Goal: Navigation & Orientation: Find specific page/section

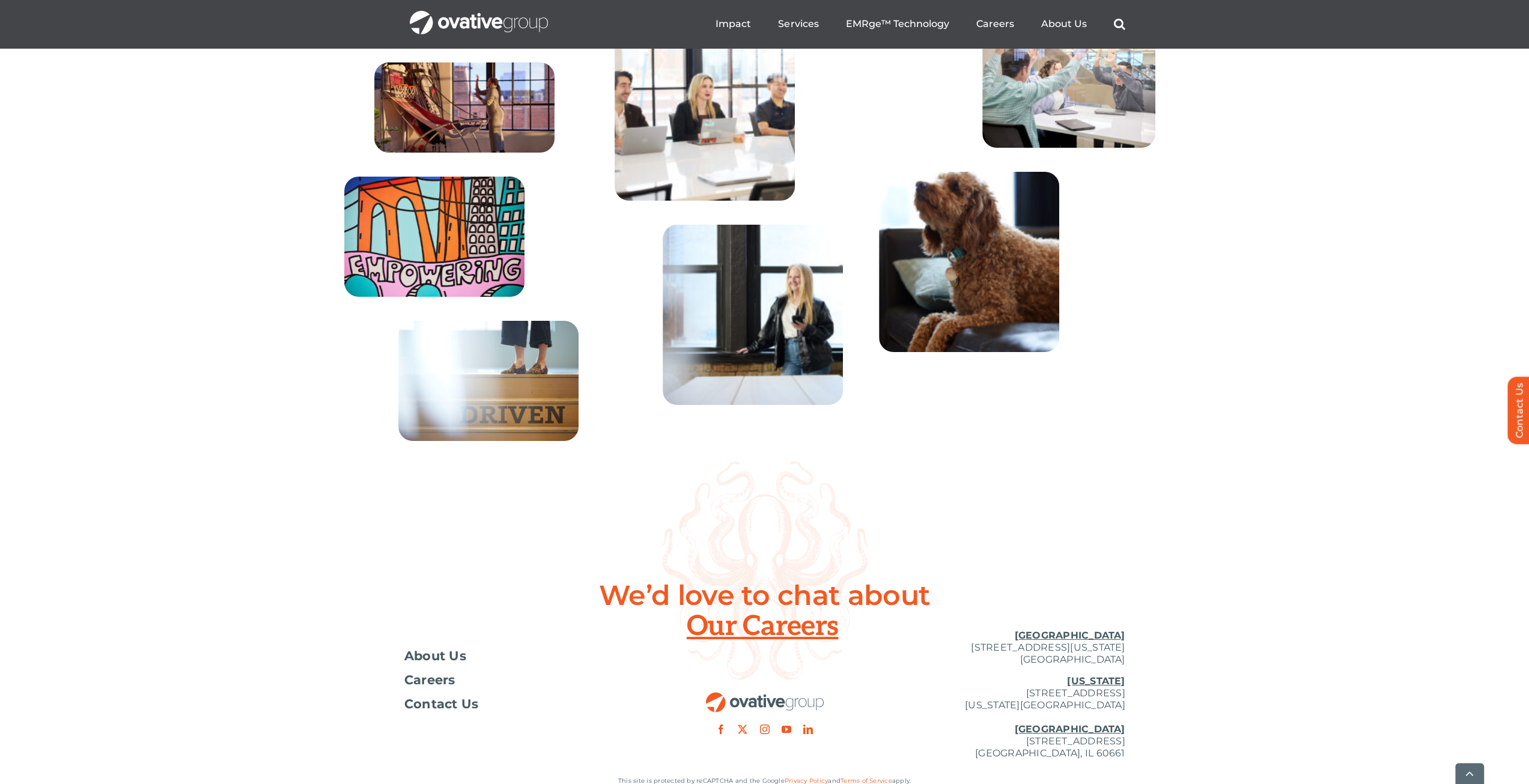
scroll to position [4322, 0]
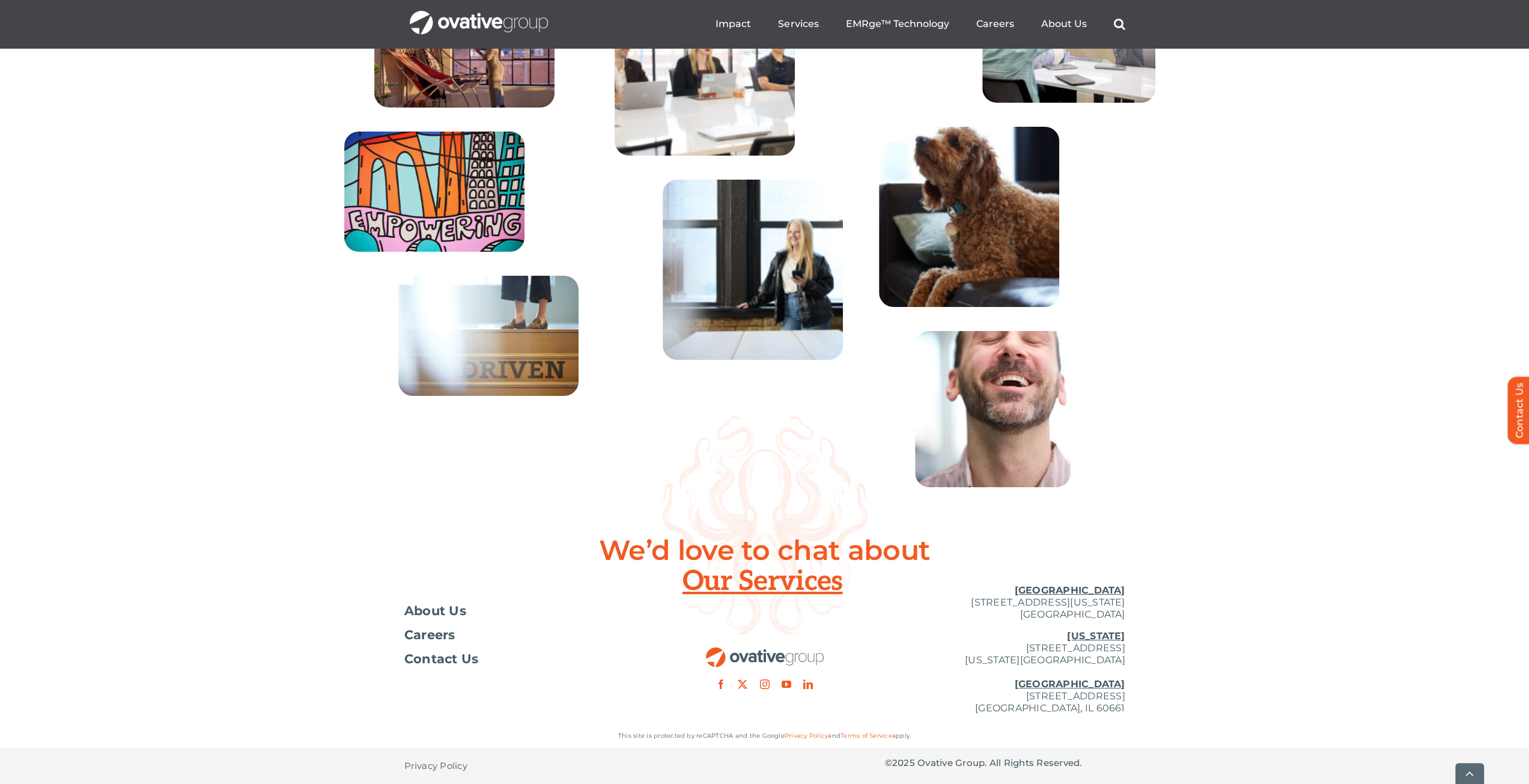
click at [760, 581] on div at bounding box center [765, 632] width 241 height 114
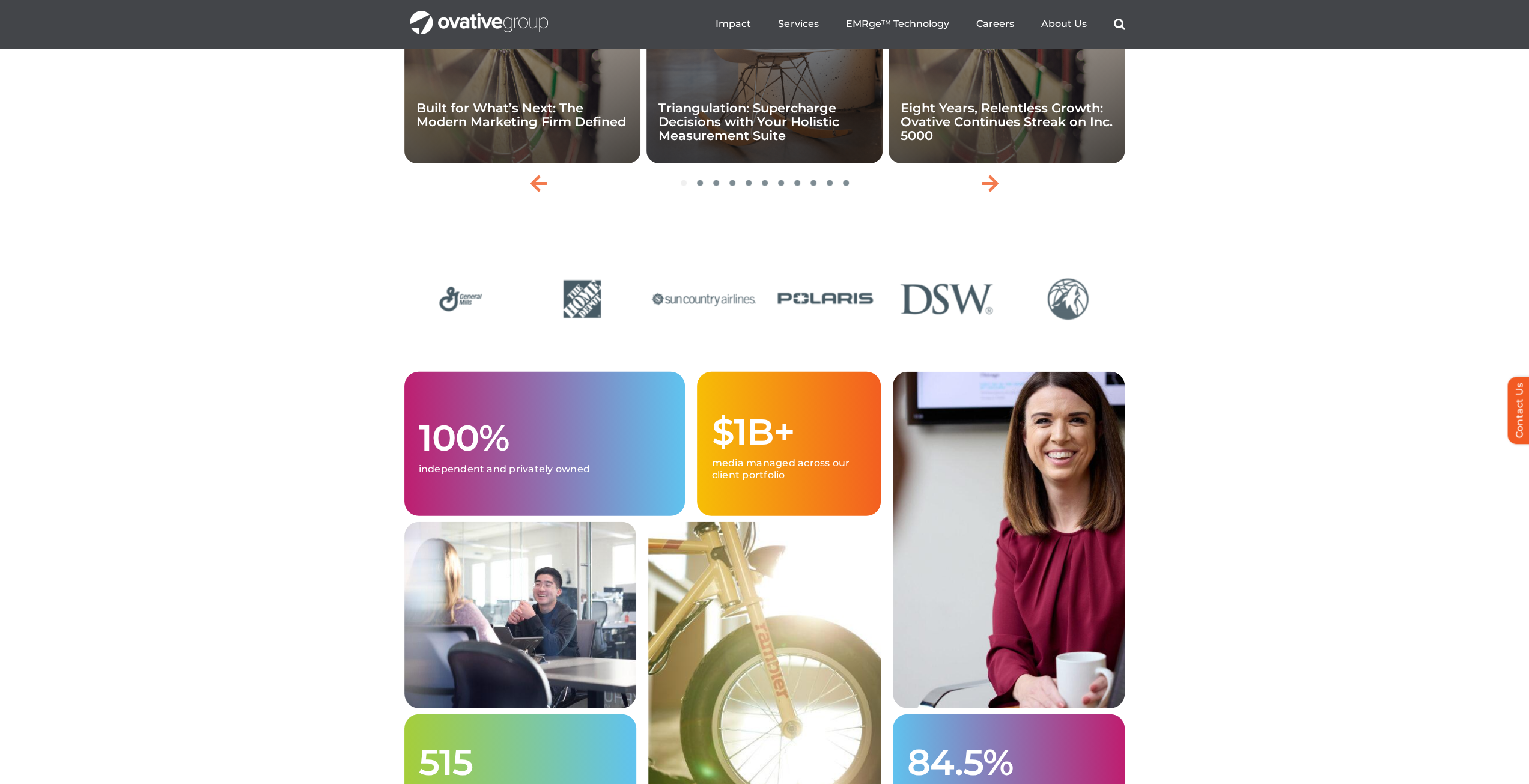
scroll to position [2881, 0]
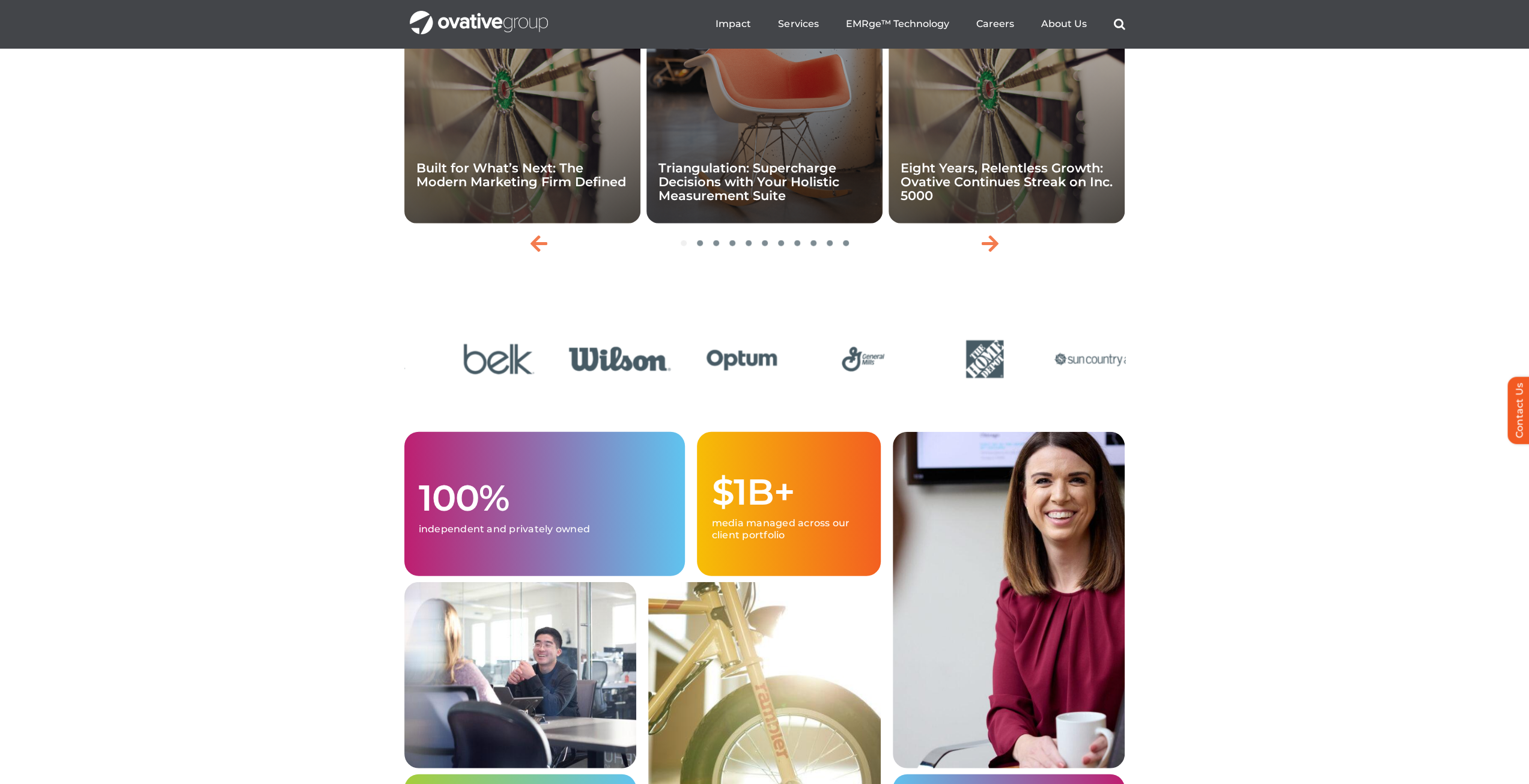
click at [920, 382] on img "7 / 24" at bounding box center [862, 359] width 113 height 47
click at [1059, 382] on img "2 / 24" at bounding box center [1098, 359] width 113 height 47
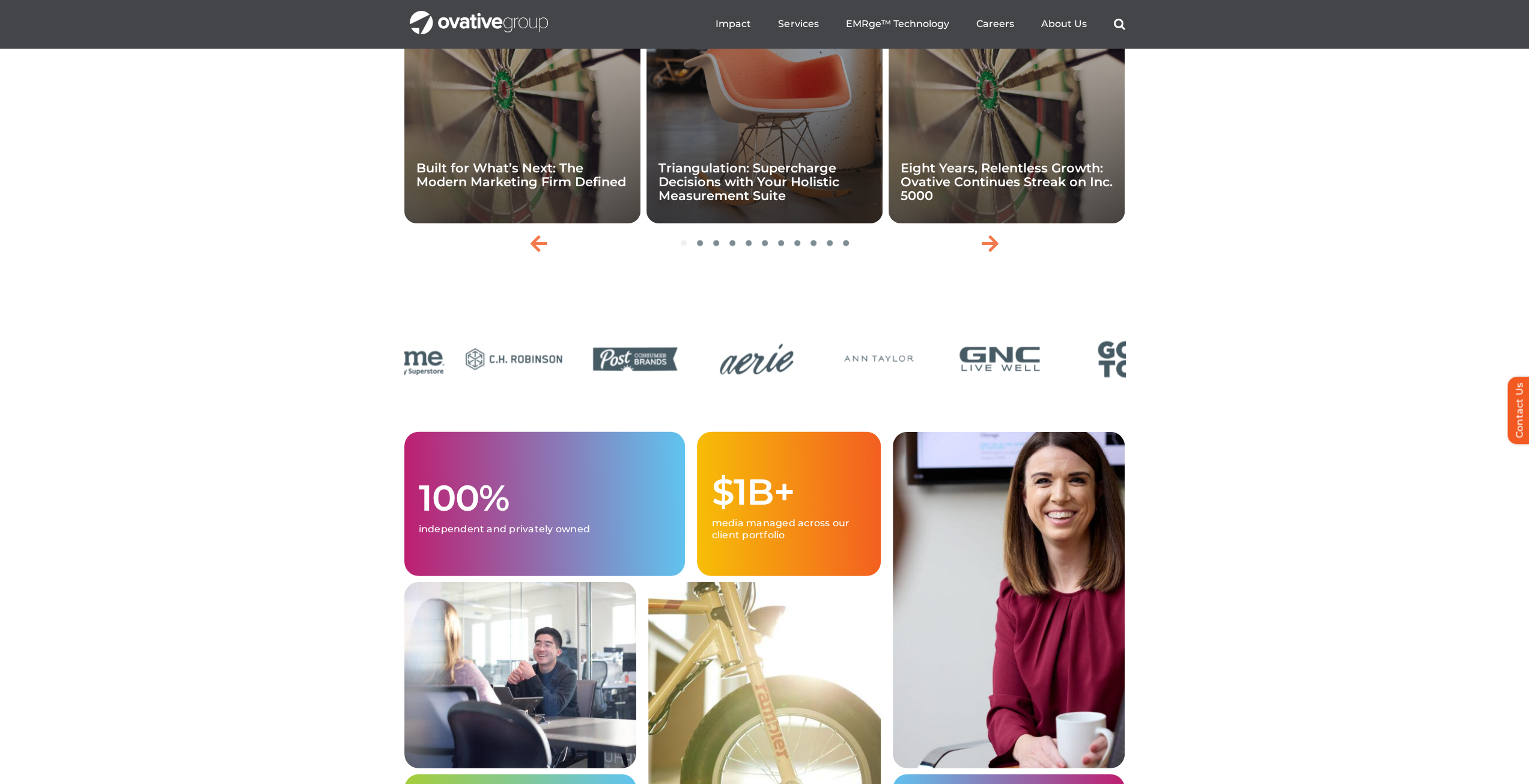
click at [979, 390] on div at bounding box center [765, 360] width 721 height 59
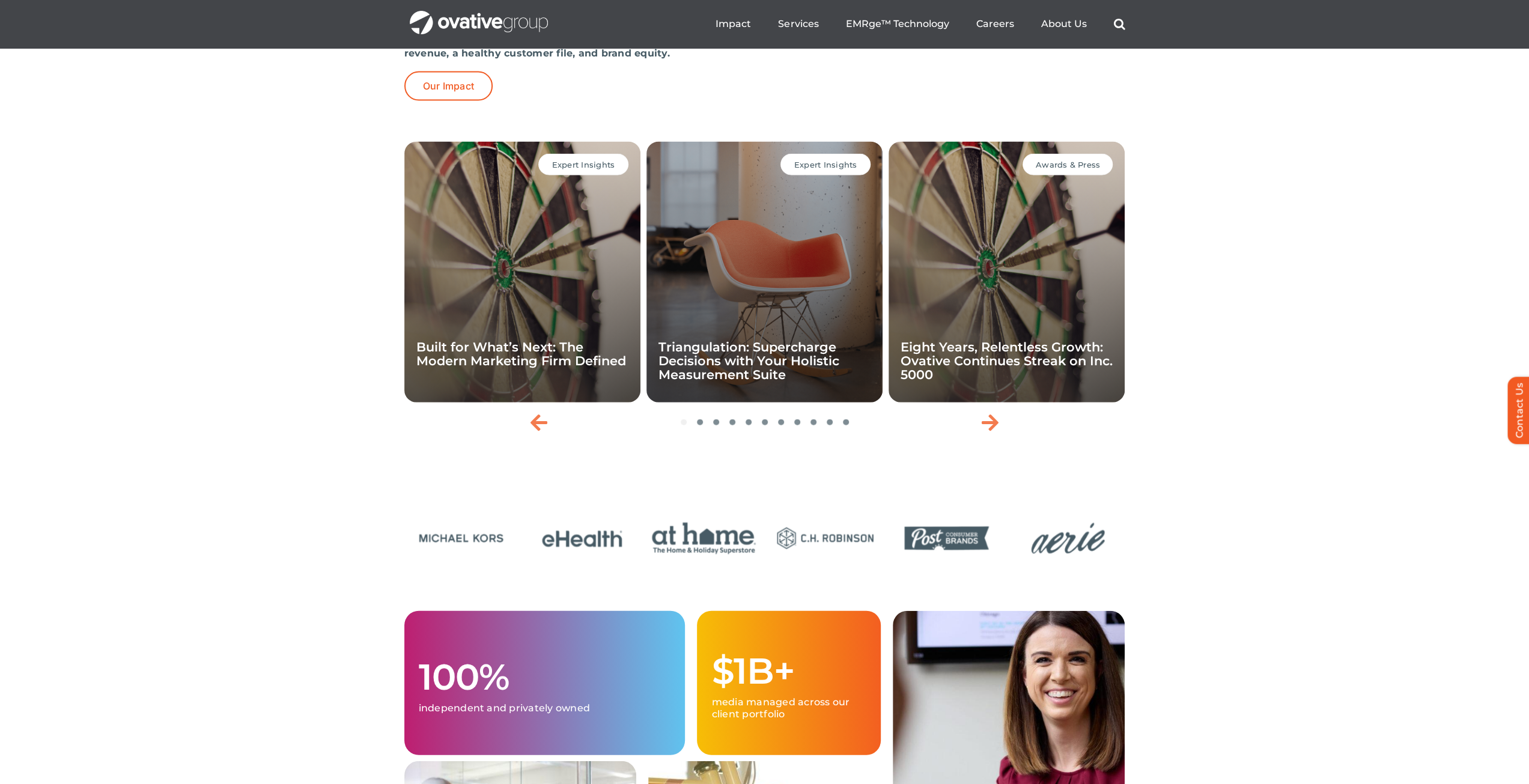
scroll to position [2701, 0]
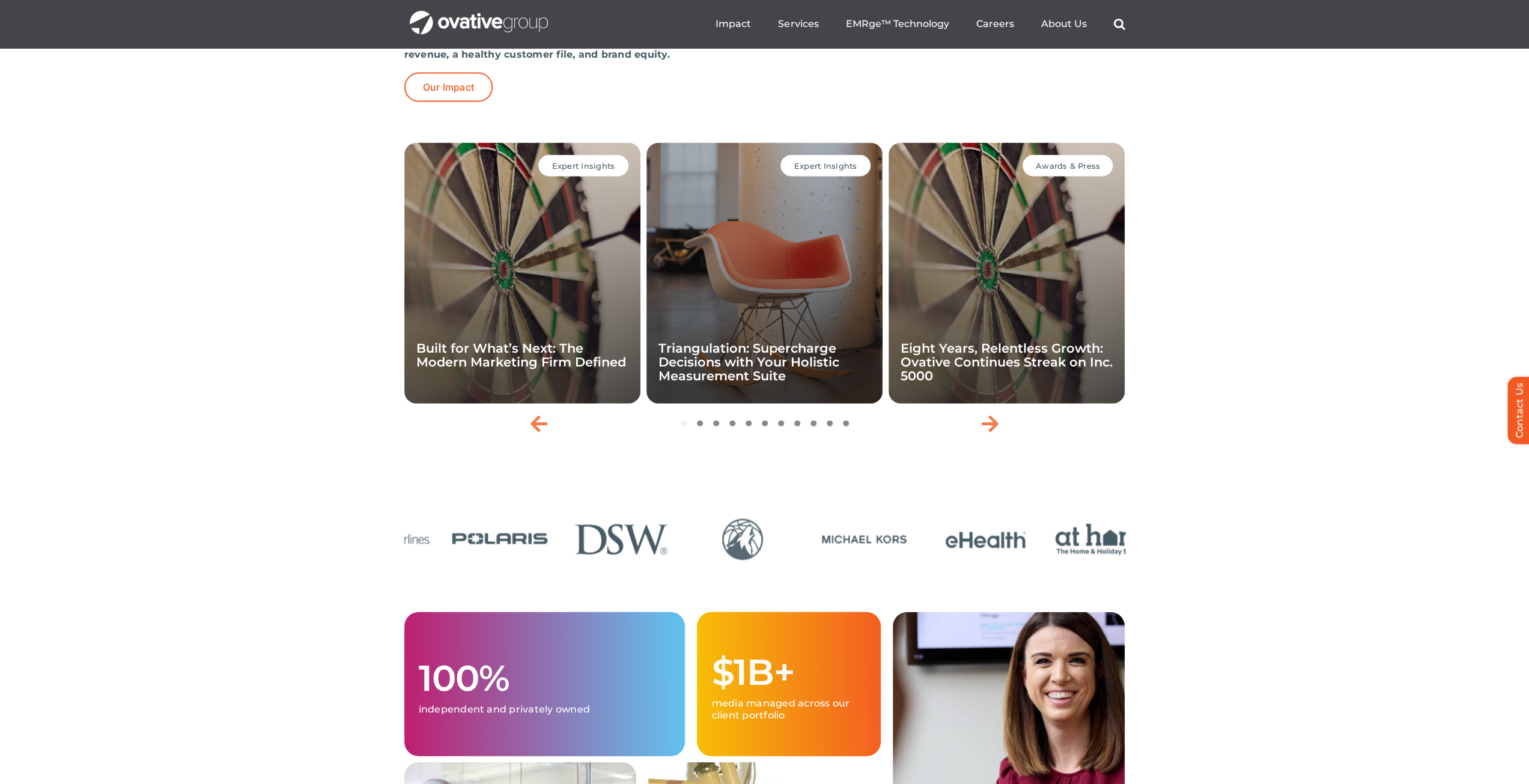
click at [882, 563] on img "13 / 24" at bounding box center [864, 539] width 113 height 47
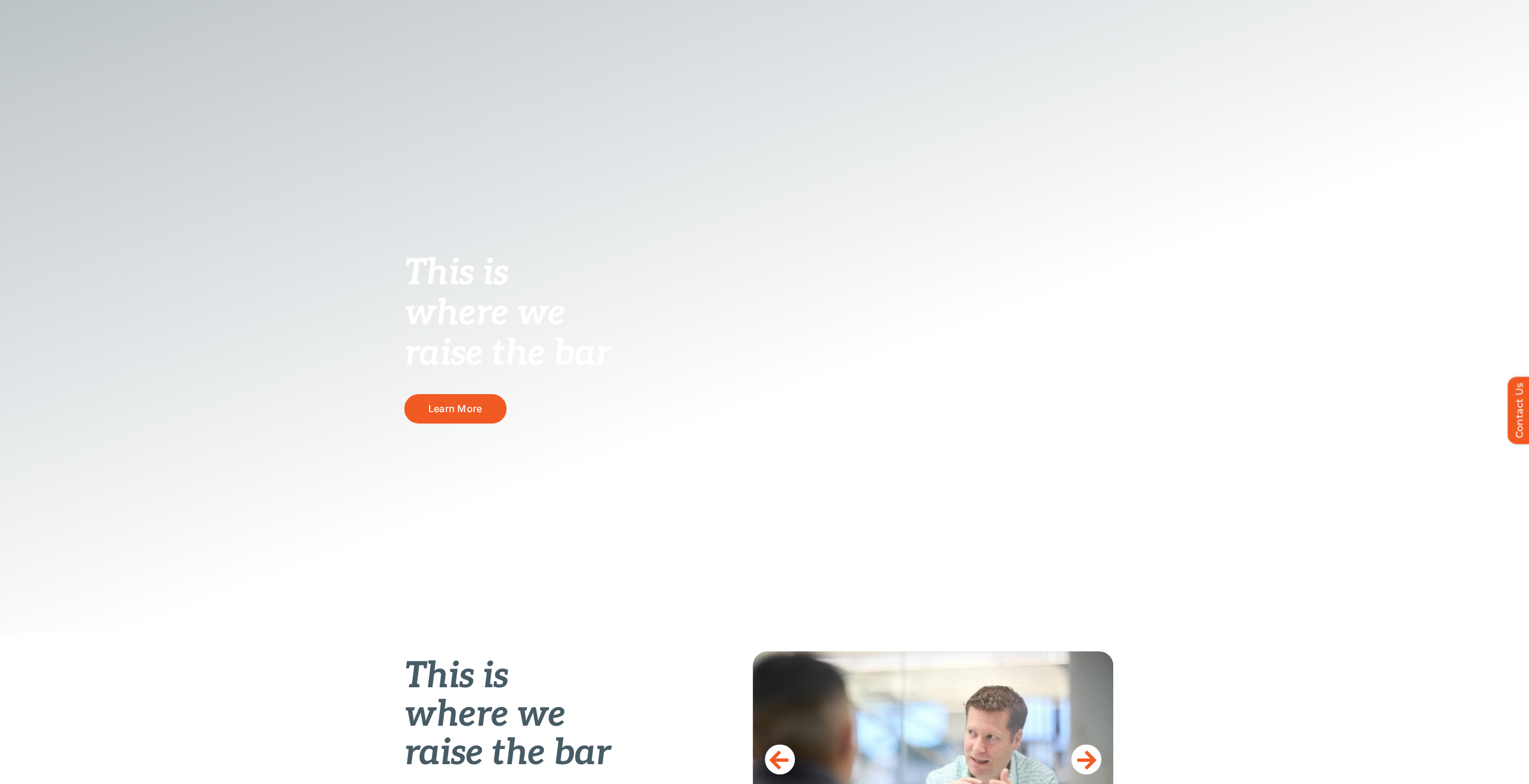
scroll to position [0, 0]
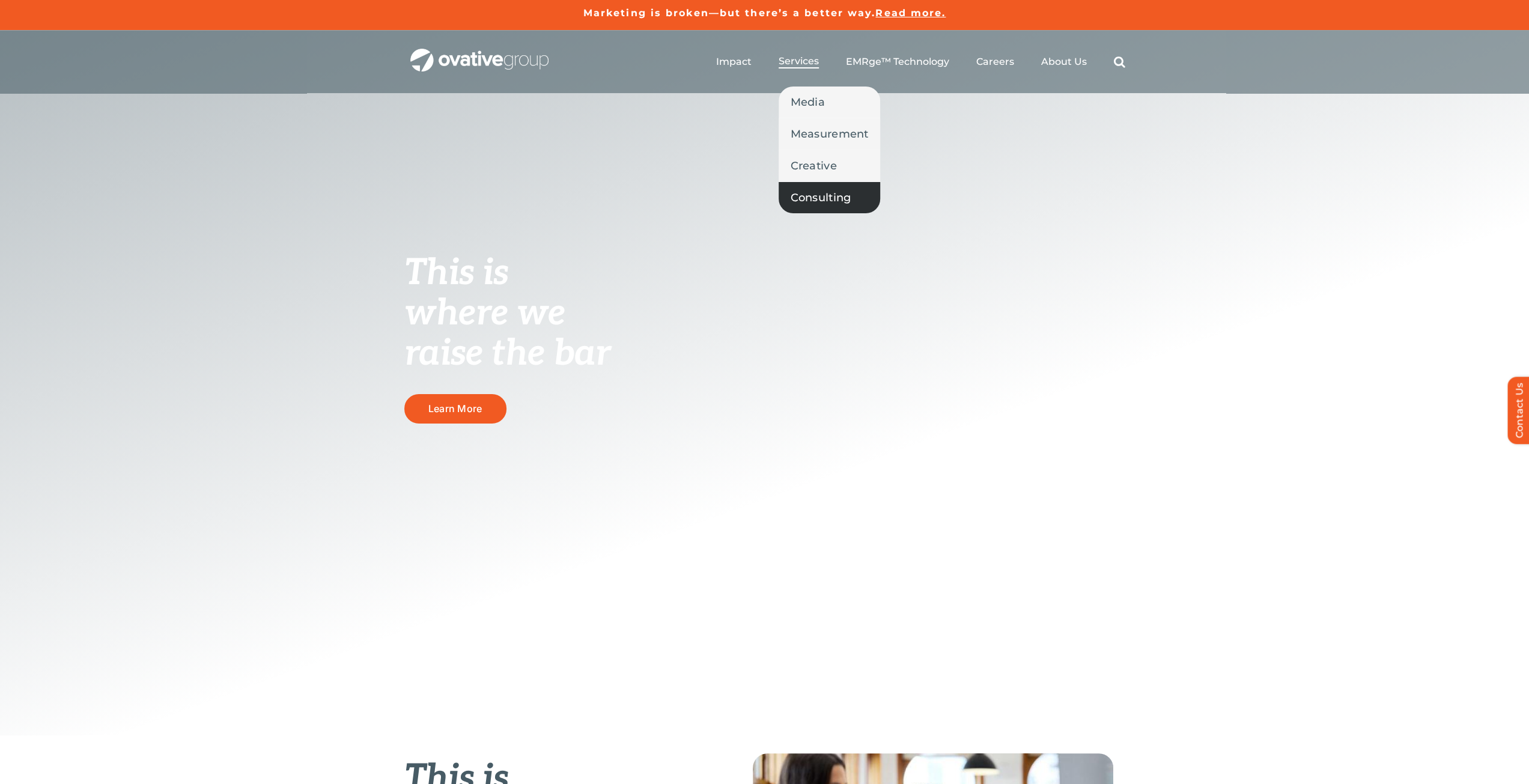
click at [828, 197] on span "Consulting" at bounding box center [821, 197] width 61 height 17
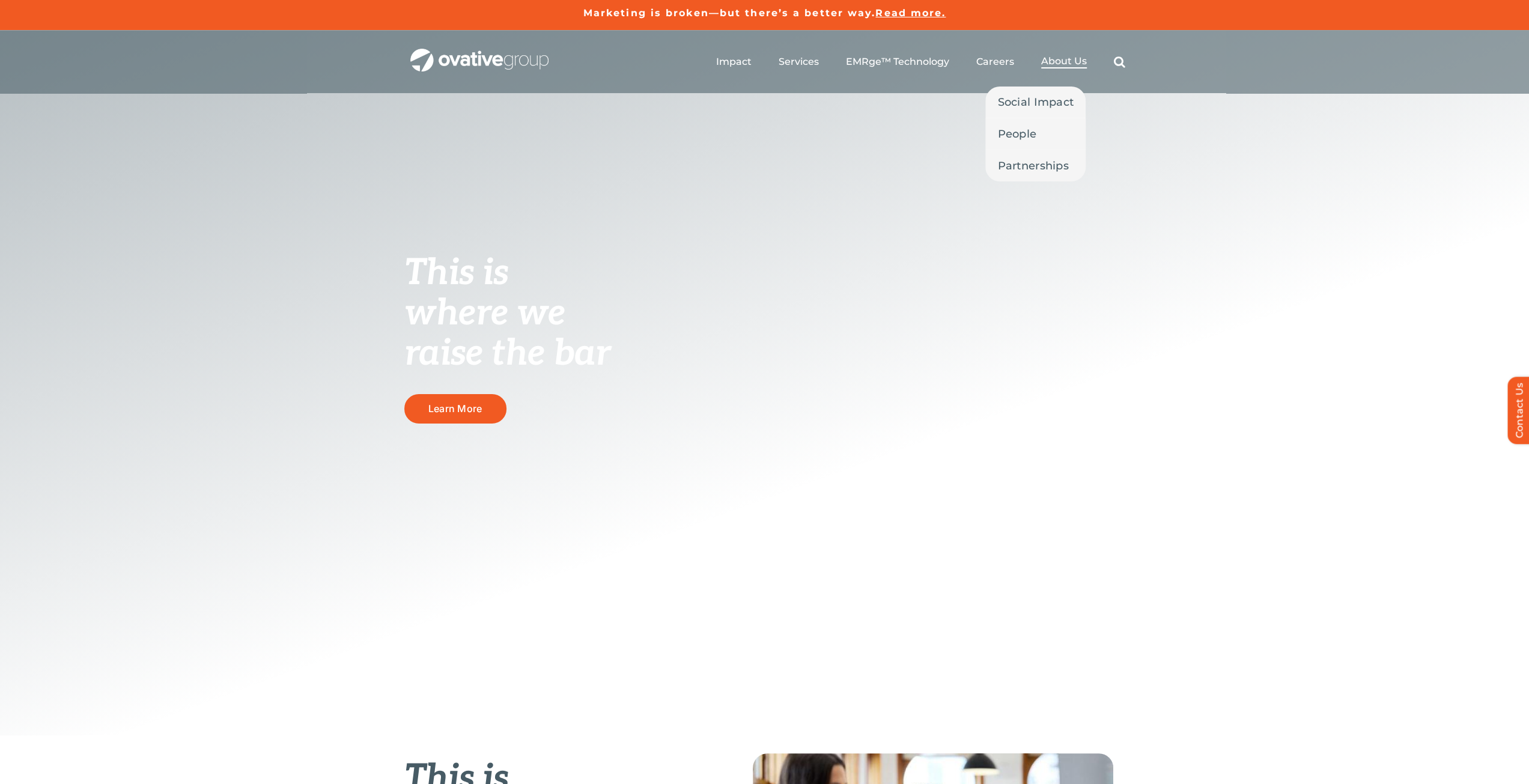
click at [1056, 61] on span "About Us" at bounding box center [1064, 61] width 46 height 12
